Goal: Task Accomplishment & Management: Manage account settings

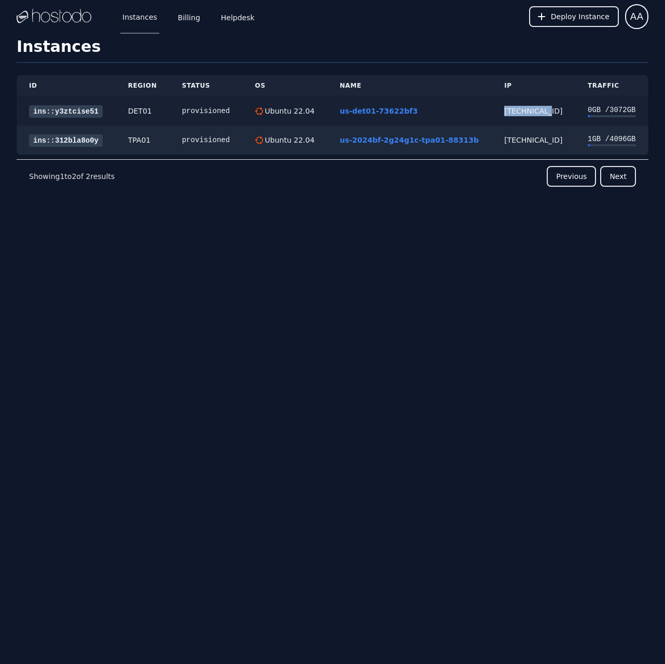
drag, startPoint x: 503, startPoint y: 110, endPoint x: 546, endPoint y: 109, distance: 43.6
click at [546, 109] on td "[TECHNICAL_ID]" at bounding box center [532, 111] width 83 height 30
copy div "[TECHNICAL_ID]"
click at [383, 112] on link "us-det01-73622bf3" at bounding box center [379, 111] width 78 height 8
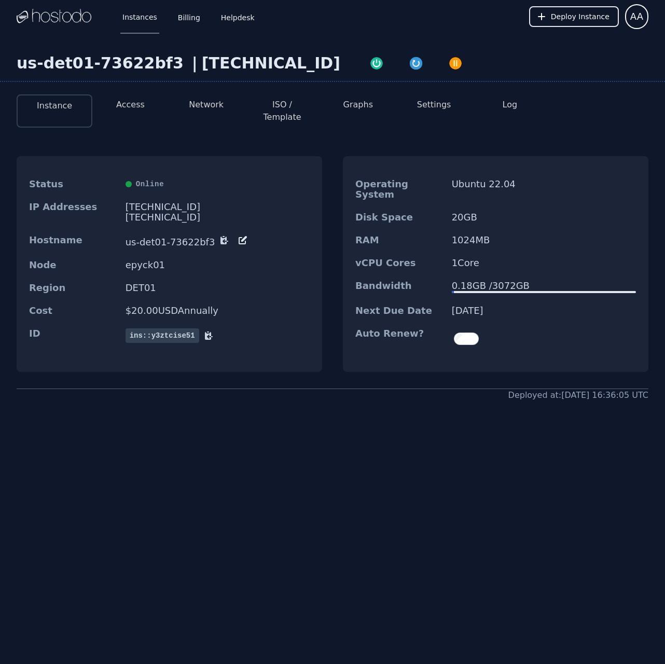
click at [507, 108] on button "Log" at bounding box center [509, 104] width 15 height 12
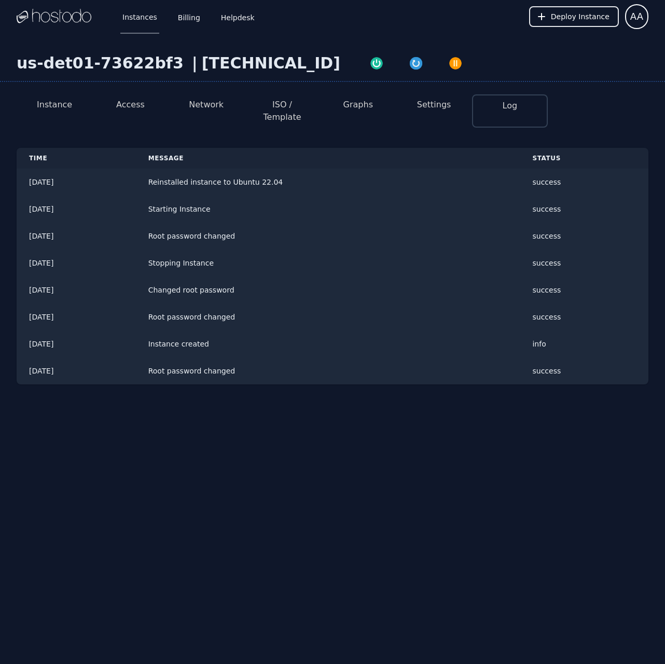
click at [442, 107] on button "Settings" at bounding box center [434, 104] width 34 height 12
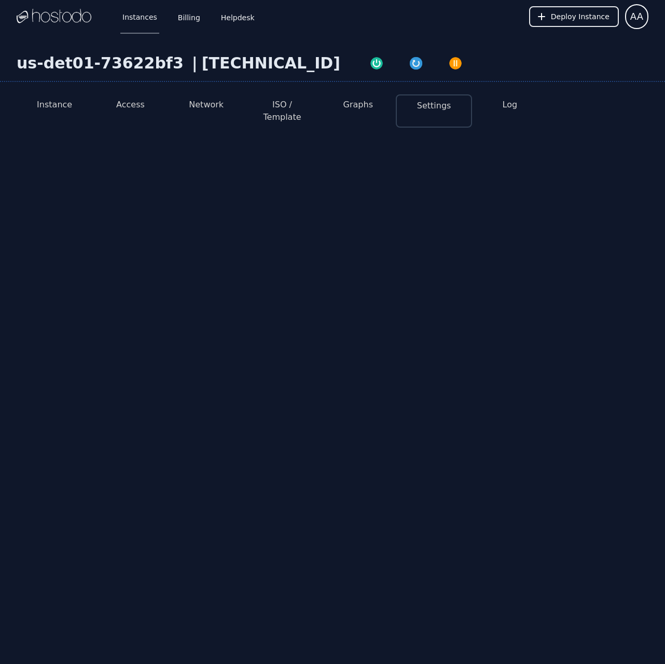
select select "***"
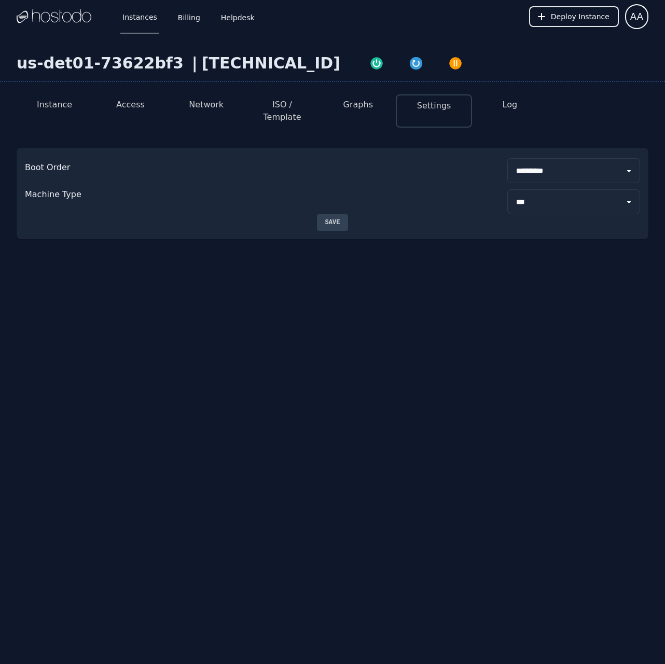
click at [348, 104] on button "Graphs" at bounding box center [358, 104] width 30 height 12
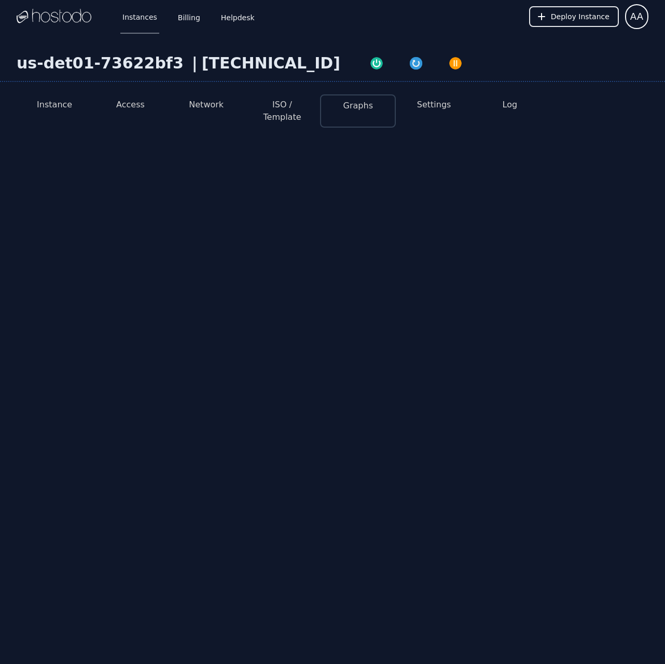
click at [291, 108] on button "ISO / Template" at bounding box center [281, 110] width 59 height 25
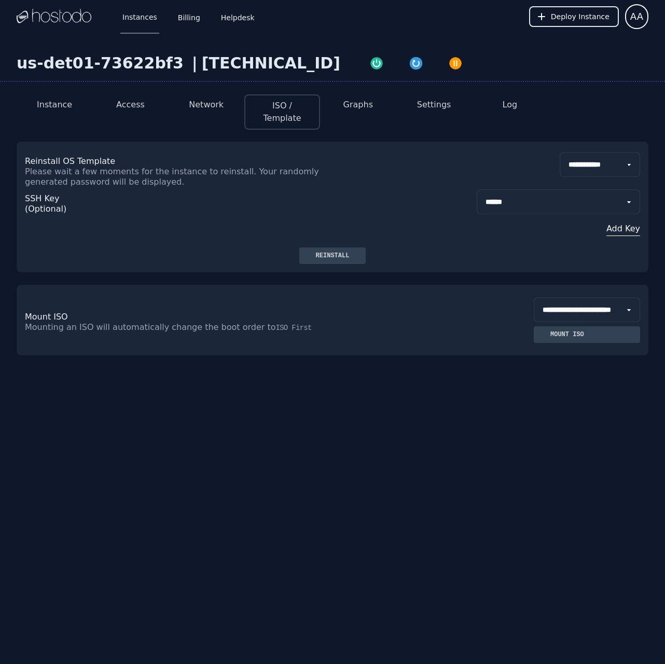
click at [210, 109] on button "Network" at bounding box center [206, 104] width 35 height 12
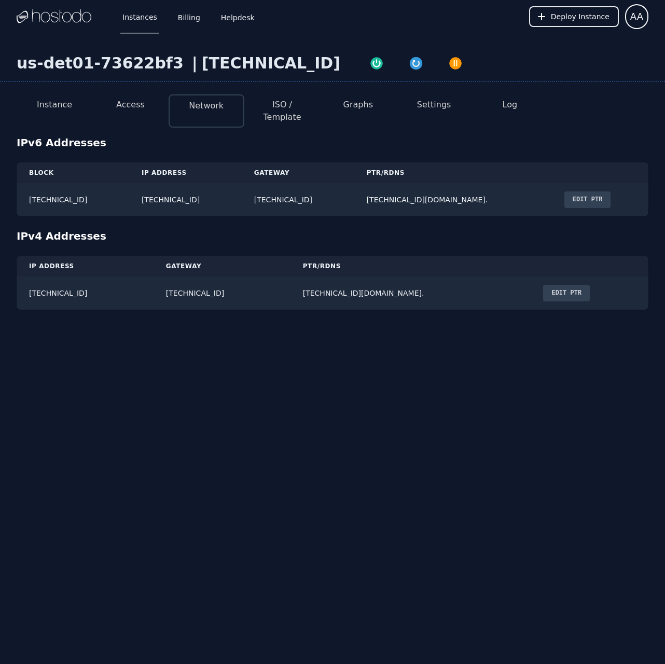
click at [137, 107] on button "Access" at bounding box center [130, 104] width 29 height 12
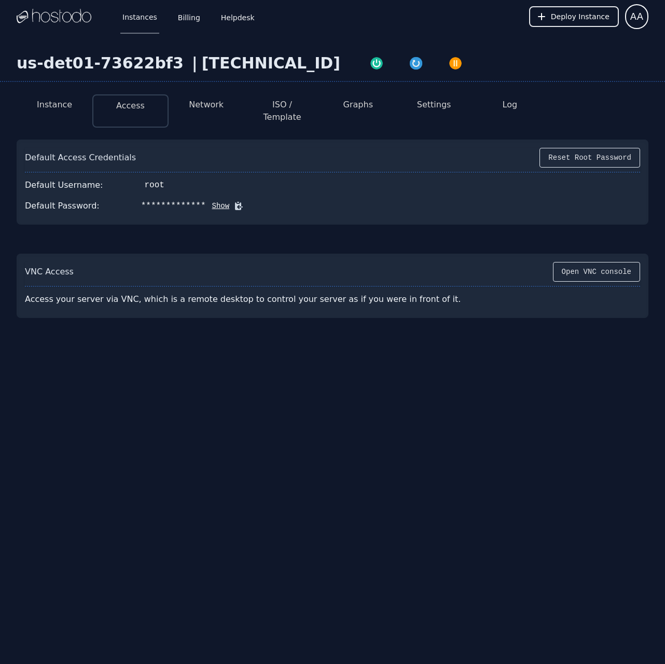
click at [370, 110] on button "Graphs" at bounding box center [358, 104] width 30 height 12
select select "***"
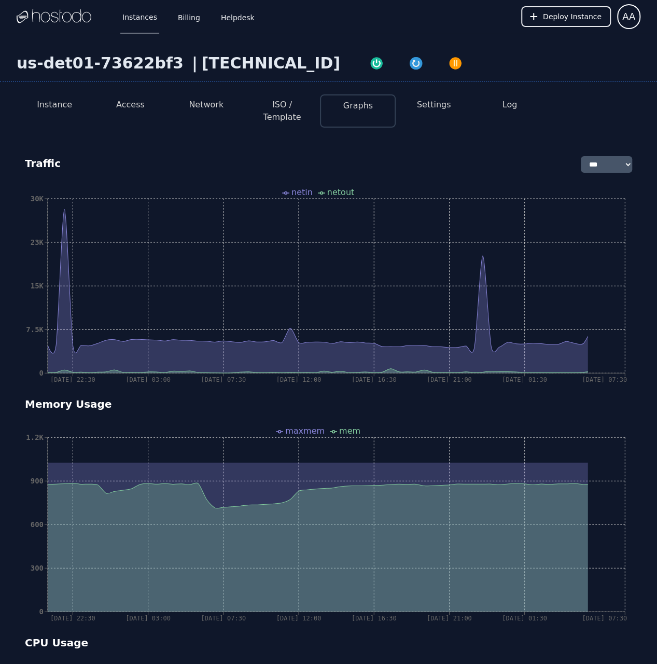
click at [426, 105] on button "Settings" at bounding box center [434, 104] width 34 height 12
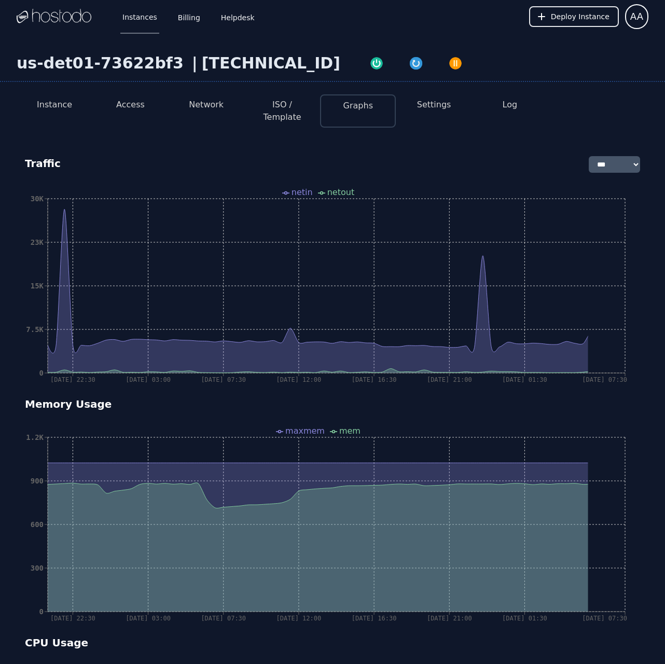
select select "***"
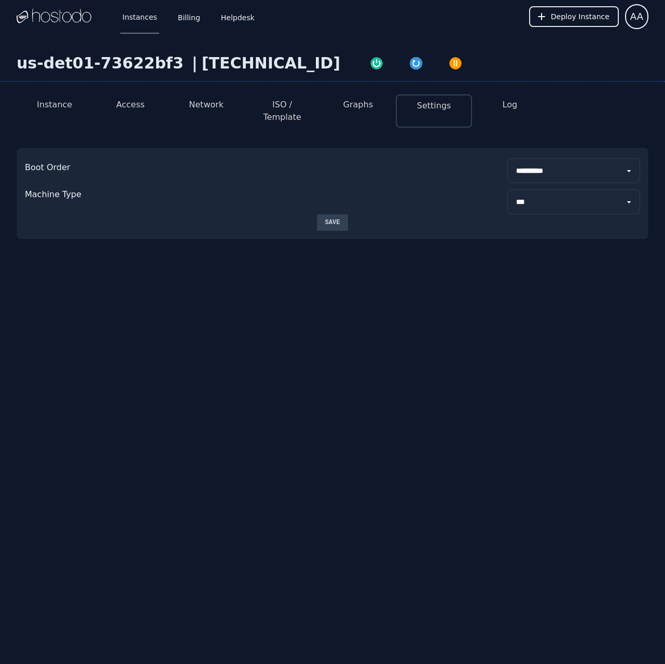
click at [269, 99] on button "ISO / Template" at bounding box center [281, 110] width 59 height 25
select select "**"
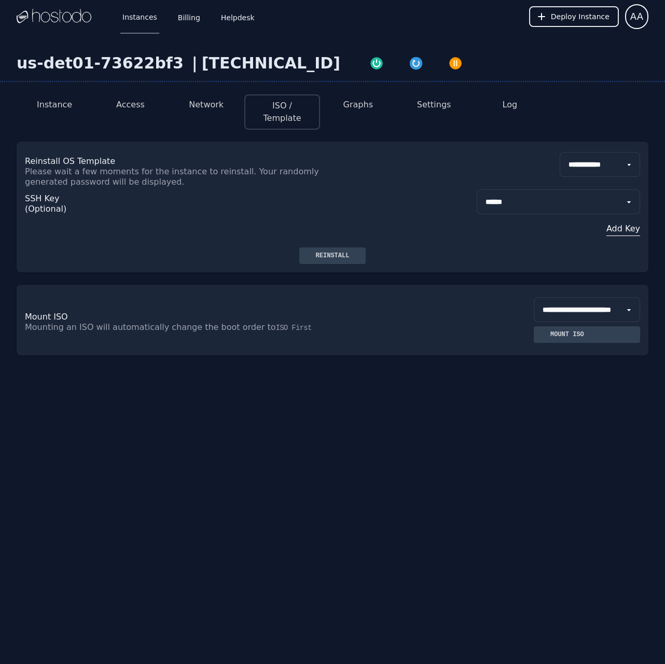
click at [567, 204] on select "**********" at bounding box center [557, 201] width 163 height 25
select select "***"
click at [476, 189] on select "**********" at bounding box center [557, 201] width 163 height 25
click at [337, 256] on div "Reinstall" at bounding box center [332, 255] width 50 height 8
drag, startPoint x: 188, startPoint y: 64, endPoint x: 277, endPoint y: 65, distance: 89.2
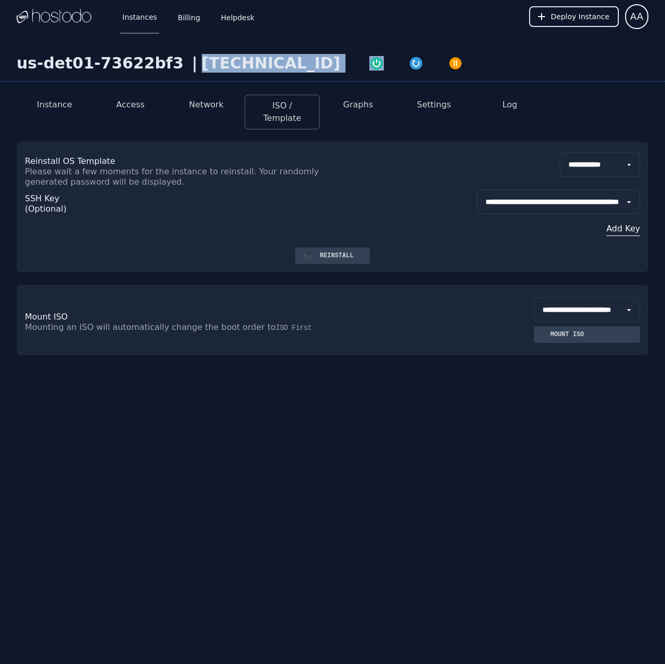
click at [277, 65] on div "us-det01-73622bf3 | [TECHNICAL_ID]" at bounding box center [332, 68] width 665 height 28
copy div "[TECHNICAL_ID]"
drag, startPoint x: 151, startPoint y: 143, endPoint x: 327, endPoint y: 162, distance: 176.8
click at [151, 143] on div "**********" at bounding box center [332, 195] width 631 height 106
click at [52, 107] on button "Instance" at bounding box center [54, 104] width 35 height 12
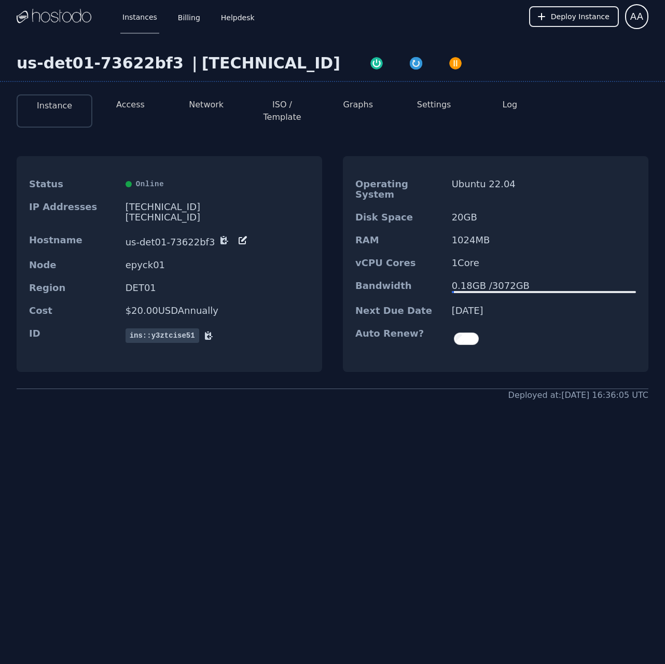
drag, startPoint x: 512, startPoint y: 291, endPoint x: 450, endPoint y: 288, distance: 61.8
click at [450, 299] on div "Next Due Date [DATE]" at bounding box center [495, 310] width 305 height 23
copy dd "[DATE]"
click at [428, 229] on div "RAM 1024 MB" at bounding box center [495, 240] width 305 height 23
drag, startPoint x: 356, startPoint y: 168, endPoint x: 533, endPoint y: 262, distance: 200.6
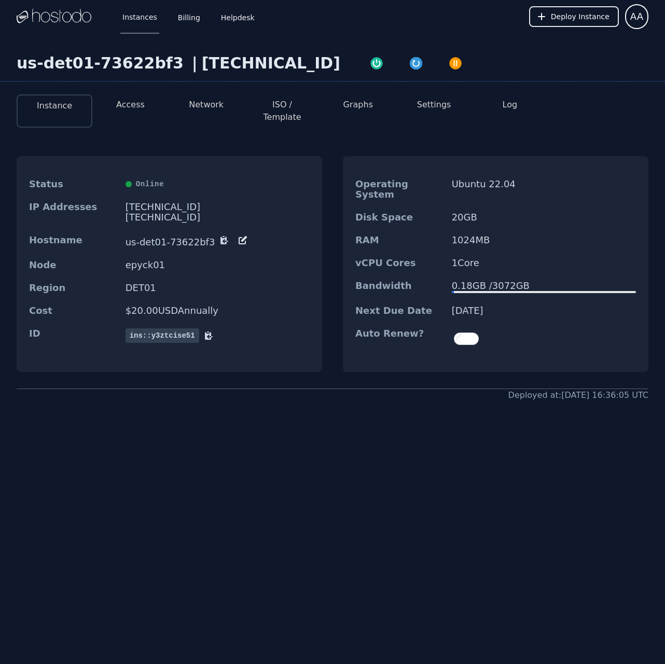
click at [533, 262] on dl "Operating System Ubuntu 22.04 Disk Space 20 GB RAM 1024 MB vCPU Cores 1 Core Ba…" at bounding box center [495, 264] width 305 height 182
click at [346, 561] on div "Instances Billing Helpdesk Deploy Instance AA Instances SSH Keys Billing Helpde…" at bounding box center [332, 332] width 665 height 664
click at [301, 103] on button "ISO / Template" at bounding box center [281, 110] width 59 height 25
select select "**"
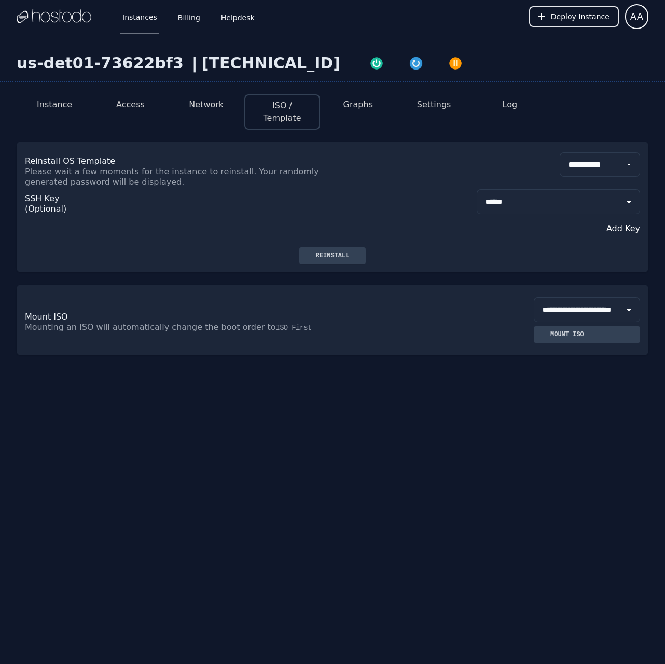
click at [205, 104] on button "Network" at bounding box center [206, 104] width 35 height 12
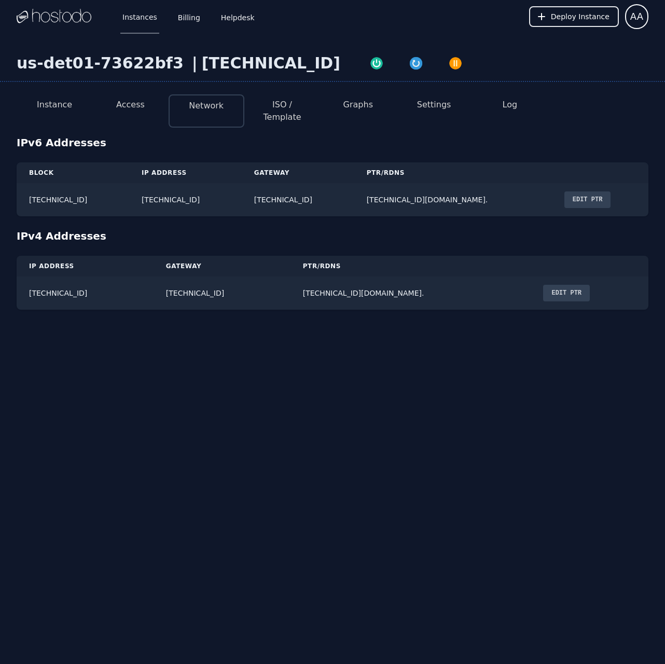
click at [143, 102] on button "Access" at bounding box center [130, 104] width 29 height 12
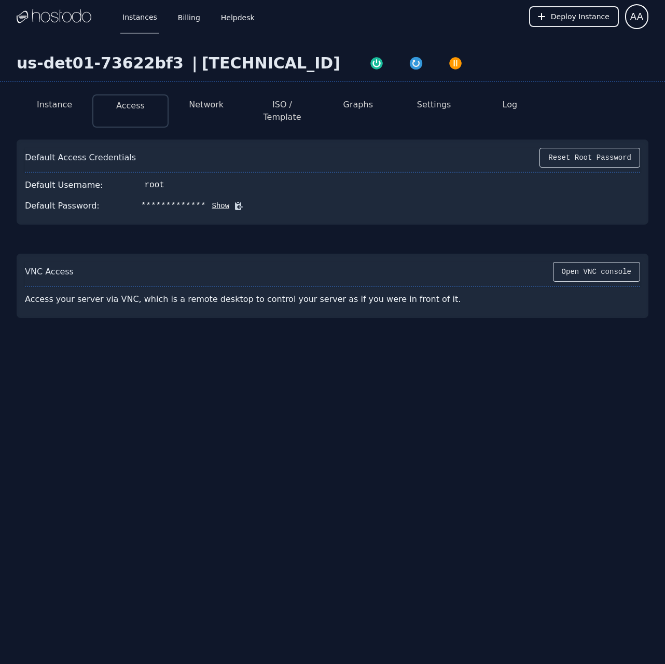
click at [209, 201] on button "Show" at bounding box center [218, 206] width 24 height 10
drag, startPoint x: 185, startPoint y: 61, endPoint x: 274, endPoint y: 65, distance: 89.2
click at [274, 65] on div "[TECHNICAL_ID]" at bounding box center [271, 63] width 138 height 19
copy div "[TECHNICAL_ID]"
drag, startPoint x: 152, startPoint y: 192, endPoint x: 213, endPoint y: 194, distance: 60.7
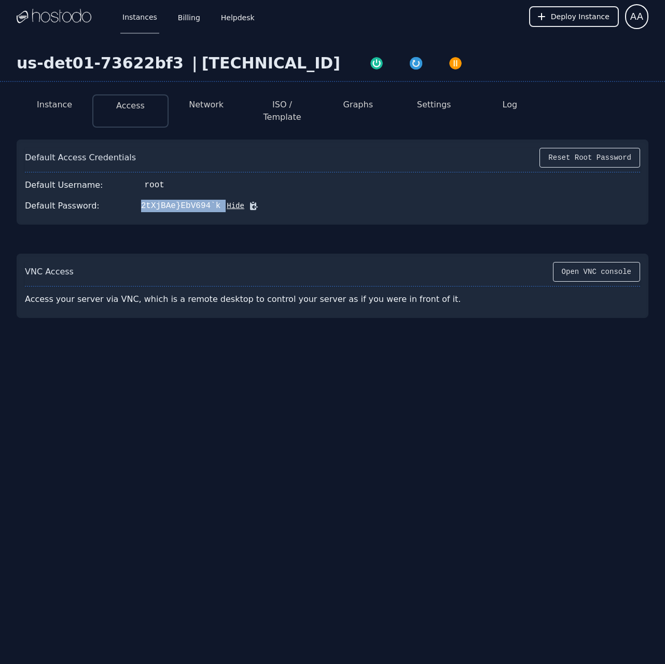
click at [213, 195] on div "Default Password: 2tXjBAe}EbV694`k Hide" at bounding box center [332, 205] width 615 height 21
copy div "2tXjBAe}EbV694`k"
drag, startPoint x: 487, startPoint y: 176, endPoint x: 463, endPoint y: 170, distance: 24.6
click at [487, 176] on div "Default Username: root" at bounding box center [332, 185] width 615 height 21
click at [212, 102] on button "Network" at bounding box center [206, 104] width 35 height 12
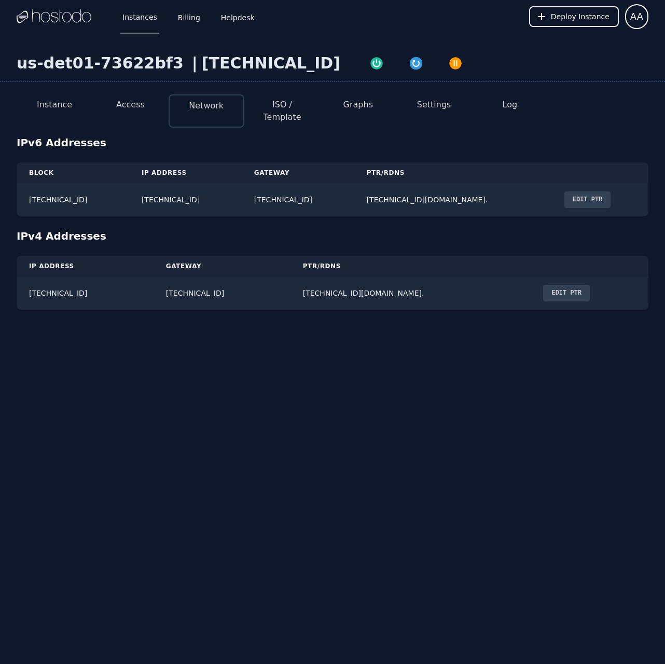
click at [302, 102] on button "ISO / Template" at bounding box center [281, 110] width 59 height 25
select select "**"
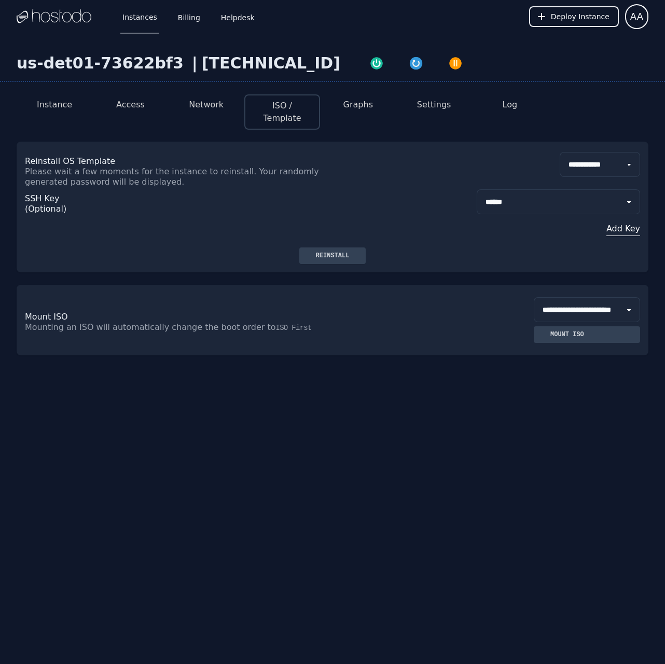
click at [350, 107] on button "Graphs" at bounding box center [358, 104] width 30 height 12
select select "***"
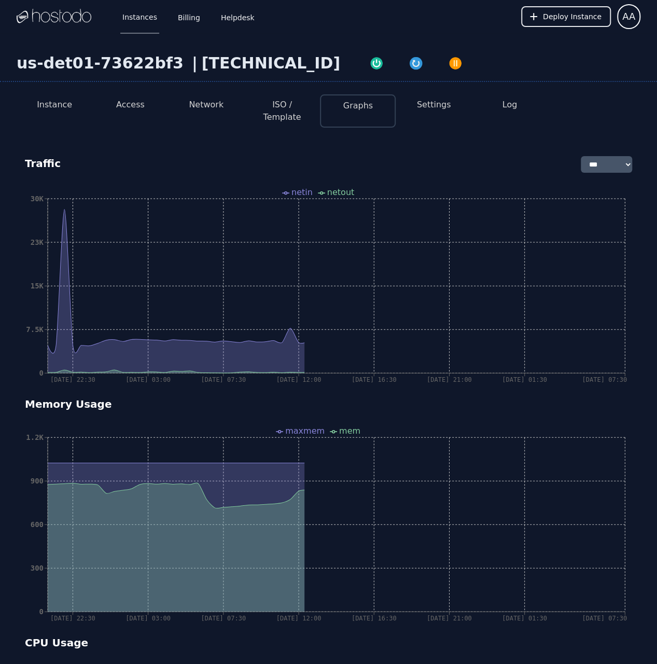
click at [64, 108] on button "Instance" at bounding box center [54, 104] width 35 height 12
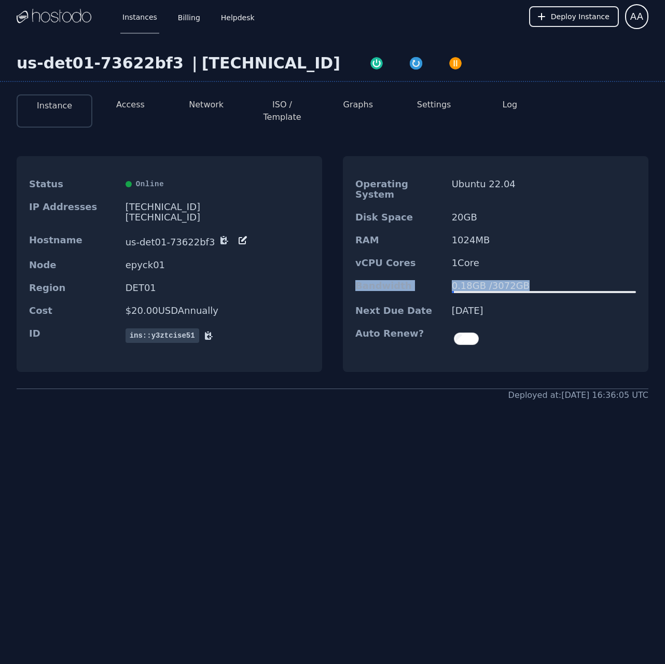
drag, startPoint x: 350, startPoint y: 268, endPoint x: 555, endPoint y: 270, distance: 204.8
click at [555, 274] on div "Bandwidth 0.18 GB / 3072 GB" at bounding box center [495, 286] width 305 height 25
click at [404, 305] on dt "Next Due Date" at bounding box center [399, 310] width 88 height 10
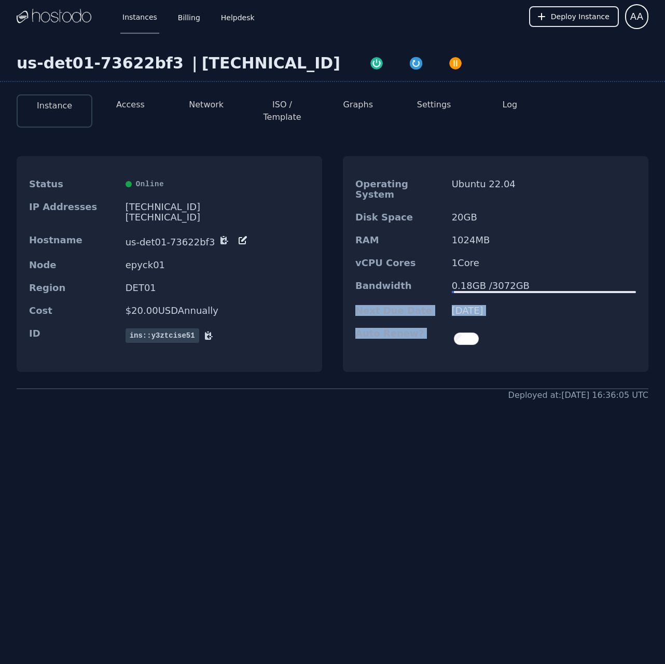
drag, startPoint x: 354, startPoint y: 291, endPoint x: 562, endPoint y: 301, distance: 208.7
click at [562, 301] on dl "Operating System Ubuntu 22.04 Disk Space 20 GB RAM 1024 MB vCPU Cores 1 Core Ba…" at bounding box center [495, 264] width 305 height 182
copy dl "Next Due Date [DATE] Auto Renew?"
click at [376, 206] on div "Disk Space 20 GB" at bounding box center [495, 217] width 305 height 23
drag, startPoint x: 354, startPoint y: 168, endPoint x: 533, endPoint y: 286, distance: 214.1
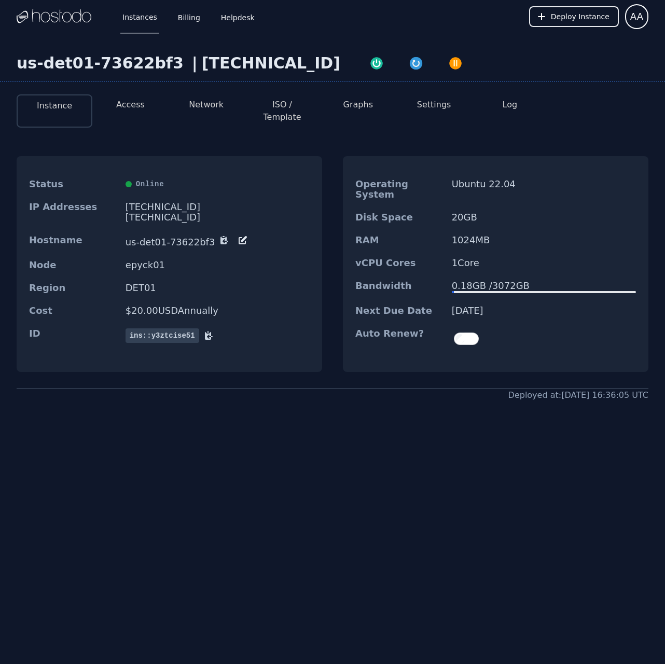
click at [533, 286] on dl "Operating System Ubuntu 22.04 Disk Space 20 GB RAM 1024 MB vCPU Cores 1 Core Ba…" at bounding box center [495, 264] width 305 height 182
copy dl "Operating System Ubuntu 22.04 Disk Space 20 GB RAM 1024 MB vCPU Cores 1 Core Ba…"
click at [409, 62] on img "button" at bounding box center [416, 63] width 15 height 15
click at [206, 60] on div "[TECHNICAL_ID]" at bounding box center [271, 63] width 138 height 19
drag, startPoint x: 183, startPoint y: 61, endPoint x: 275, endPoint y: 61, distance: 91.8
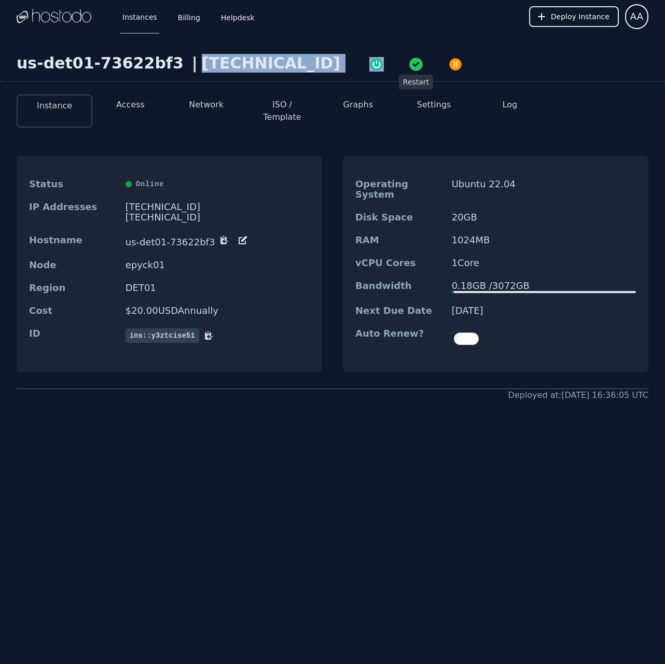
click at [275, 61] on div "us-det01-73622bf3 | [TECHNICAL_ID]" at bounding box center [332, 68] width 665 height 28
click at [176, 202] on div "[TECHNICAL_ID]" at bounding box center [217, 207] width 184 height 10
click at [353, 104] on button "Graphs" at bounding box center [358, 104] width 30 height 12
select select "***"
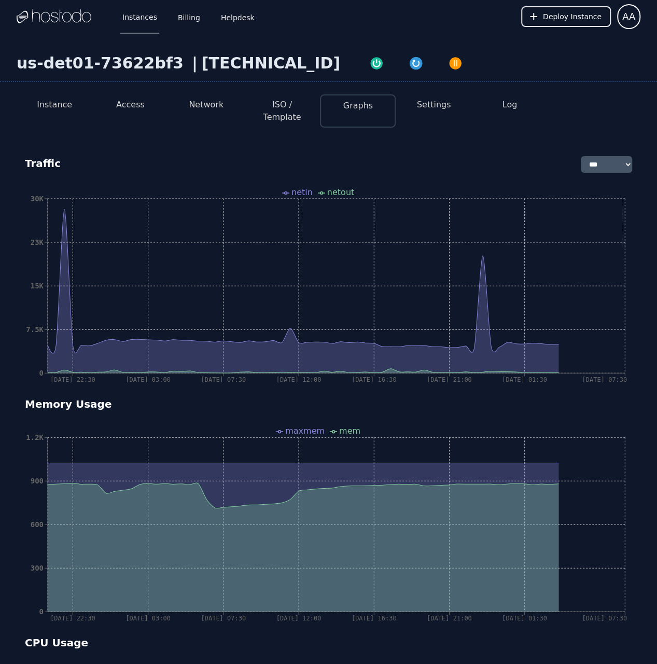
drag, startPoint x: 288, startPoint y: 114, endPoint x: 357, endPoint y: 111, distance: 69.5
click at [288, 114] on li "ISO / Template" at bounding box center [282, 110] width 76 height 33
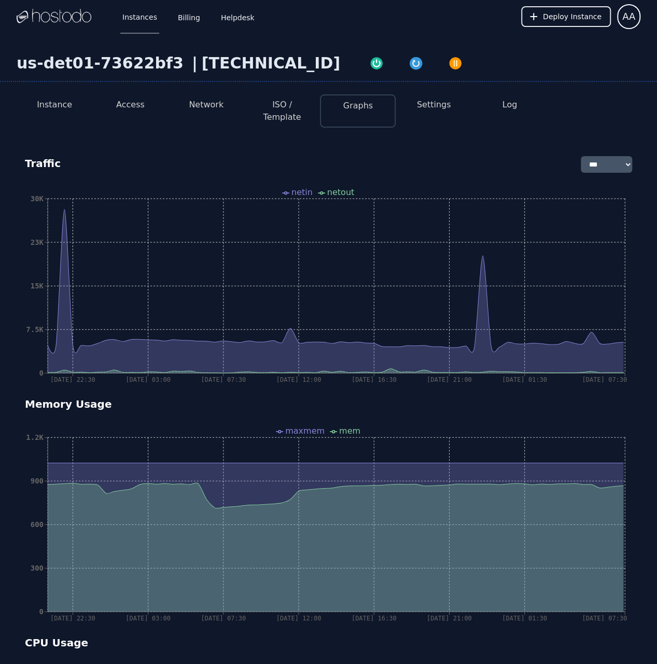
click at [289, 100] on button "ISO / Template" at bounding box center [281, 110] width 59 height 25
select select "**"
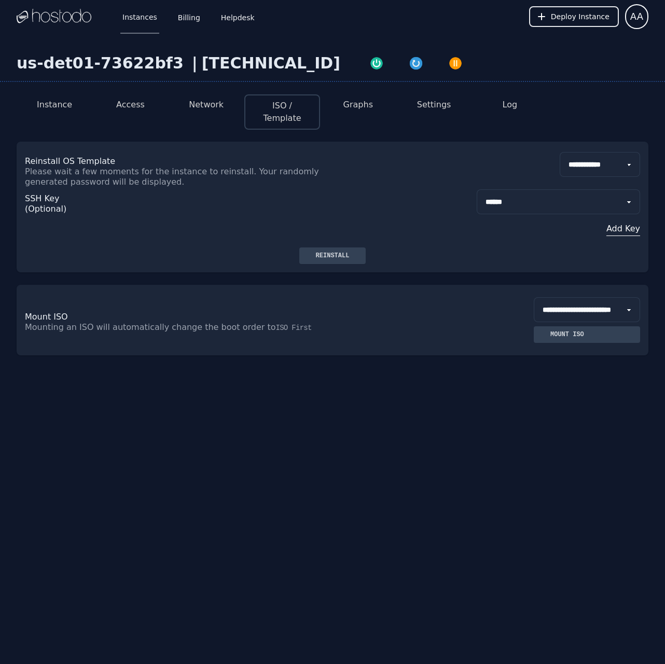
drag, startPoint x: 486, startPoint y: 204, endPoint x: 472, endPoint y: 210, distance: 15.3
click at [486, 204] on select "**********" at bounding box center [557, 201] width 163 height 25
select select "***"
click at [476, 189] on select "**********" at bounding box center [557, 201] width 163 height 25
click at [329, 256] on div "Reinstall" at bounding box center [332, 255] width 50 height 8
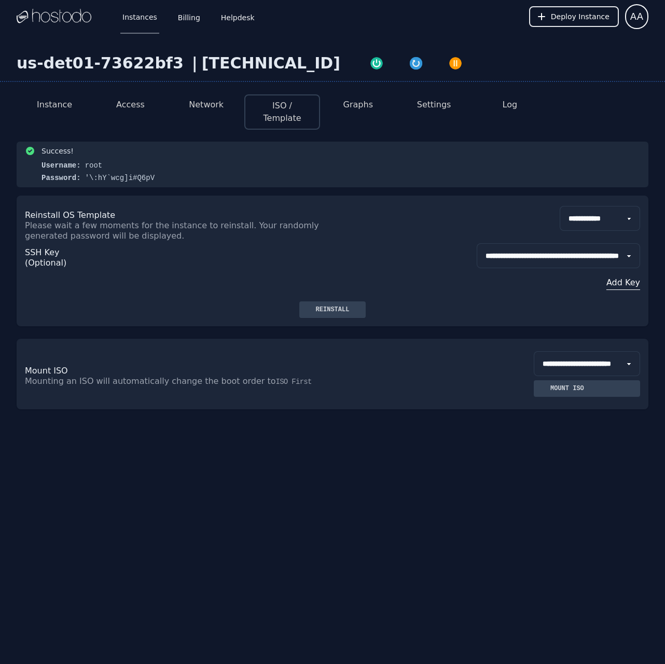
click at [117, 101] on button "Access" at bounding box center [130, 104] width 29 height 12
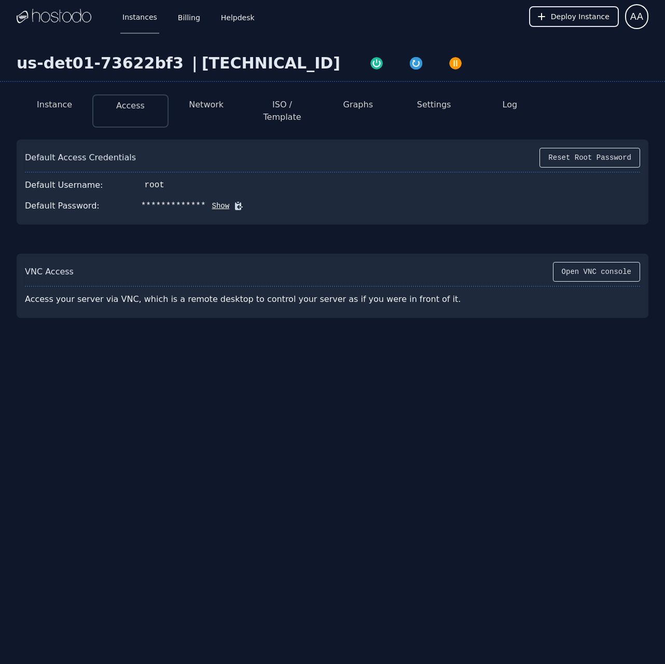
click at [210, 200] on div "**********" at bounding box center [332, 205] width 615 height 21
click at [210, 201] on button "Show" at bounding box center [218, 206] width 24 height 10
drag, startPoint x: 152, startPoint y: 194, endPoint x: 209, endPoint y: 195, distance: 56.5
click at [209, 195] on div "Default Password: '\:hY`wcg]i#Q6pV Hide" at bounding box center [332, 205] width 615 height 21
copy div "'\:hY`wcg]i#Q6pV"
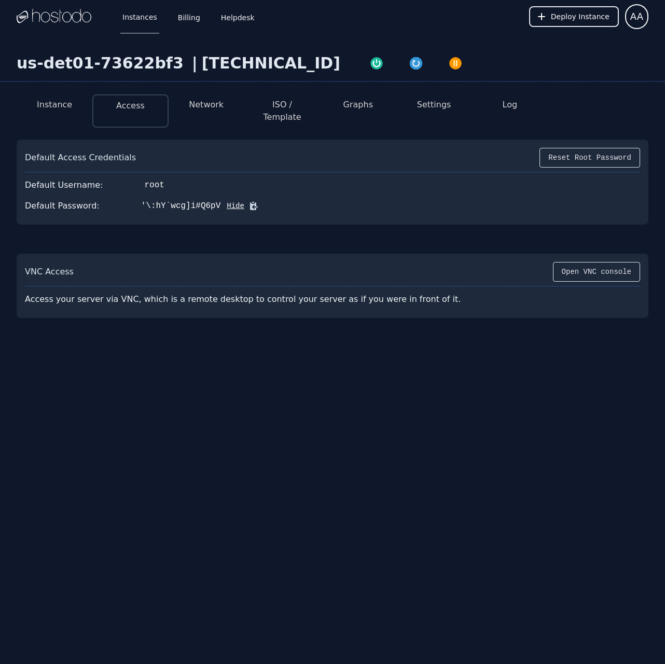
click at [174, 392] on div "us-det01-73622bf3 | [TECHNICAL_ID] Instance Access Network ISO / Template Graph…" at bounding box center [332, 227] width 665 height 388
